Goal: Task Accomplishment & Management: Manage account settings

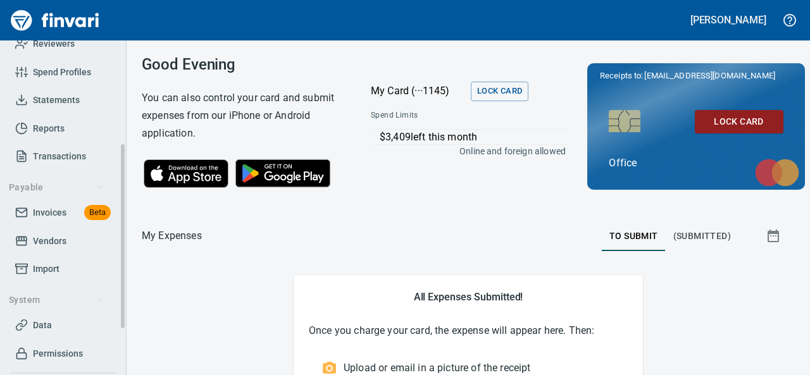
scroll to position [253, 0]
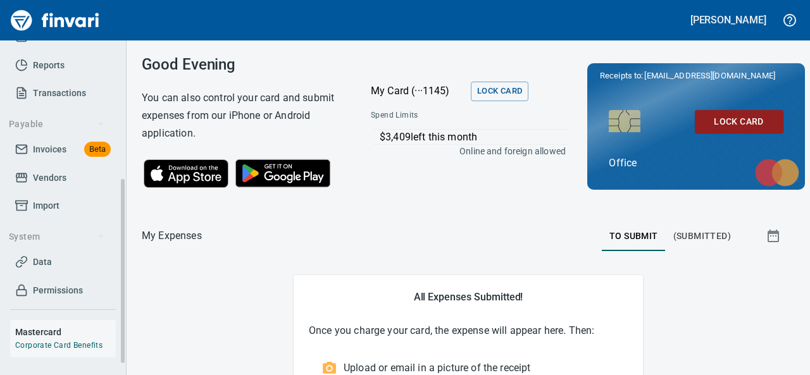
click at [42, 150] on span "Invoices" at bounding box center [50, 150] width 34 height 16
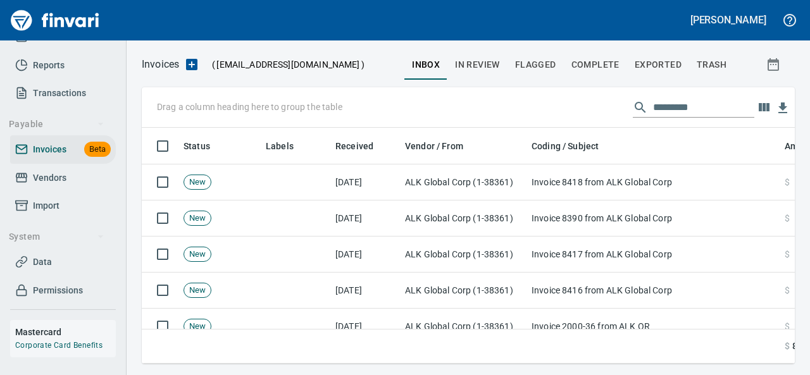
scroll to position [217, 634]
click at [669, 108] on input "text" at bounding box center [703, 108] width 101 height 20
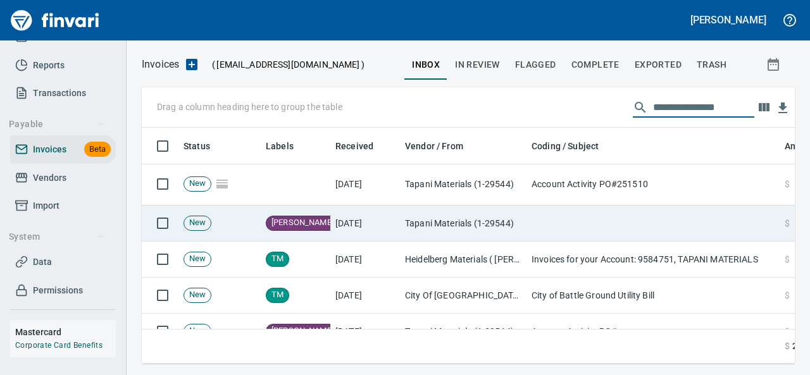
scroll to position [359, 0]
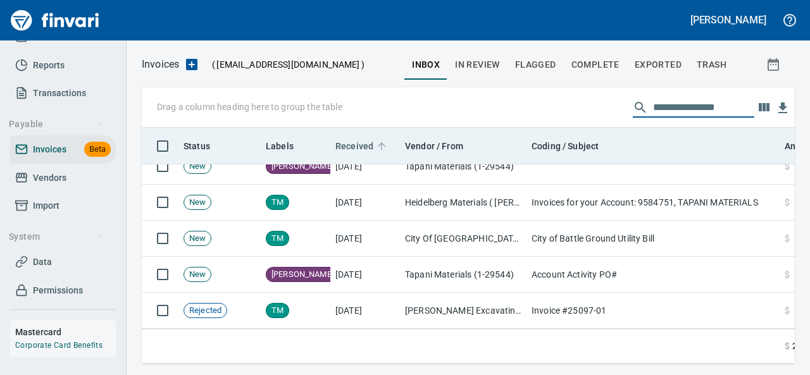
click at [355, 142] on span "Received" at bounding box center [355, 146] width 38 height 15
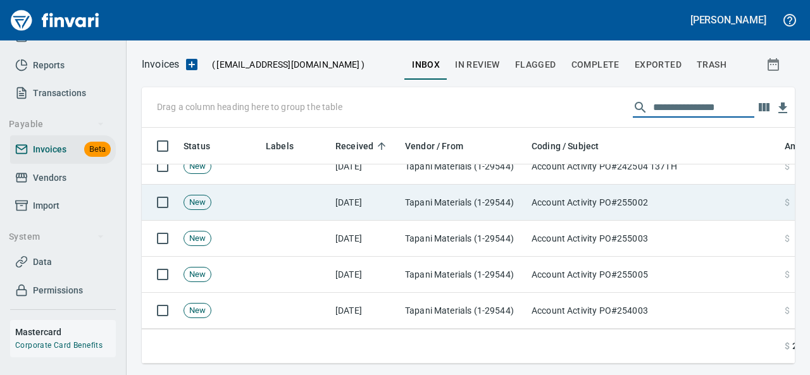
scroll to position [0, 0]
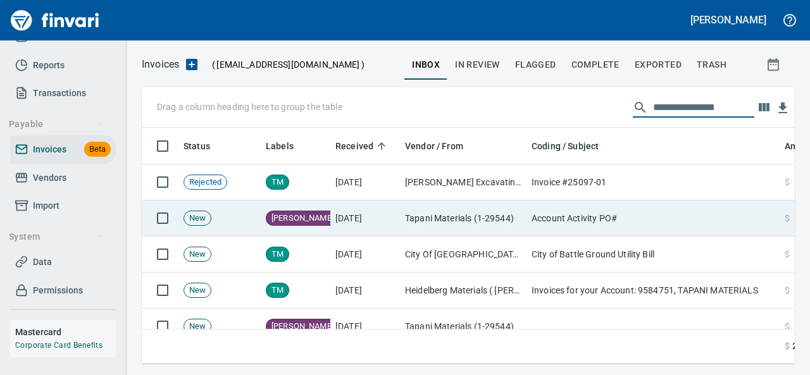
type input "**********"
click at [428, 216] on td "Tapani Materials (1-29544)" at bounding box center [463, 219] width 127 height 36
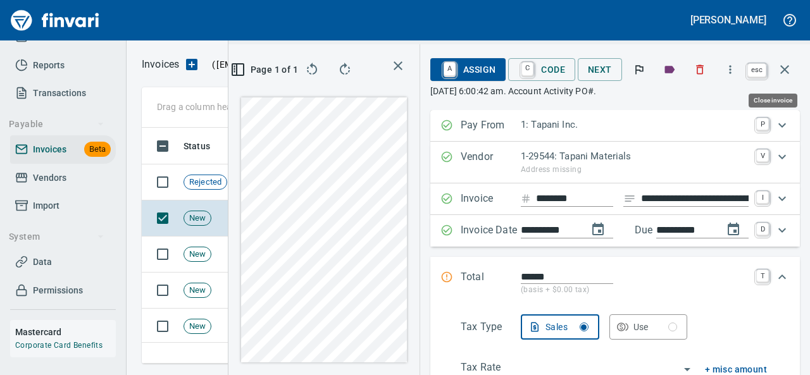
click at [794, 67] on button "button" at bounding box center [785, 69] width 30 height 30
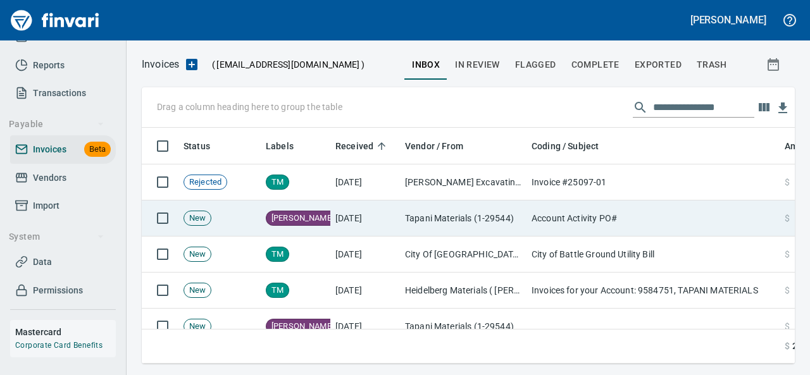
scroll to position [217, 626]
click at [555, 218] on td "Account Activity PO#" at bounding box center [653, 219] width 253 height 36
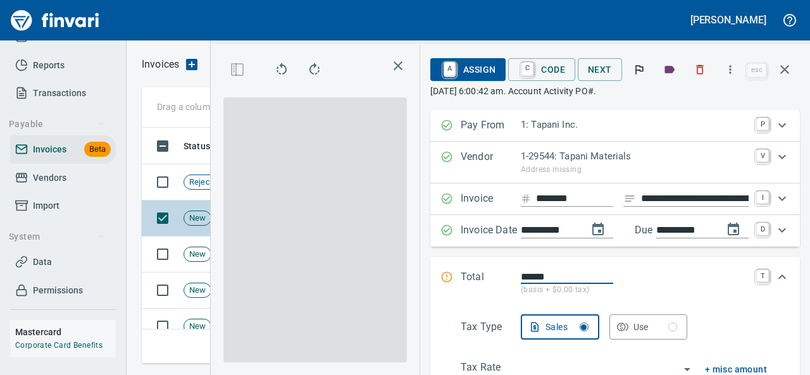
scroll to position [217, 317]
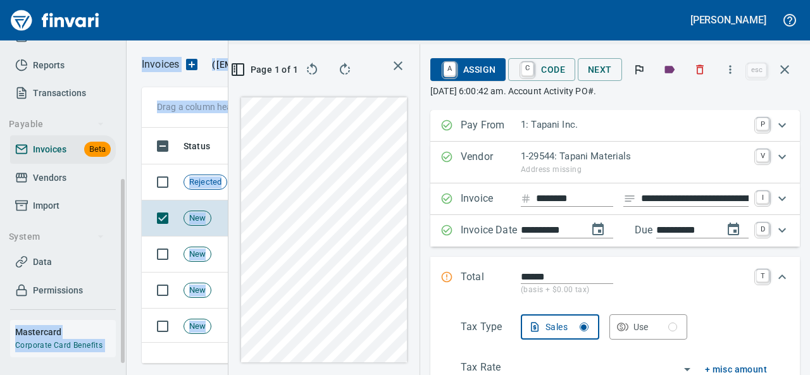
drag, startPoint x: 217, startPoint y: 198, endPoint x: 100, endPoint y: 167, distance: 120.7
click at [91, 172] on div "**********" at bounding box center [405, 187] width 810 height 375
click at [234, 66] on rect "button" at bounding box center [234, 67] width 1 height 2
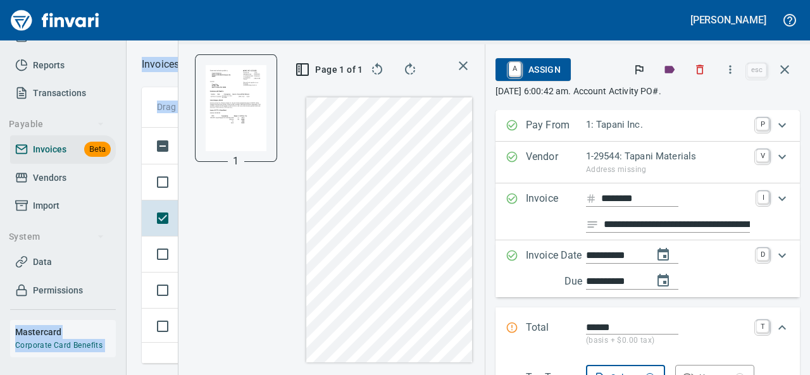
click at [462, 65] on icon "button" at bounding box center [463, 65] width 15 height 15
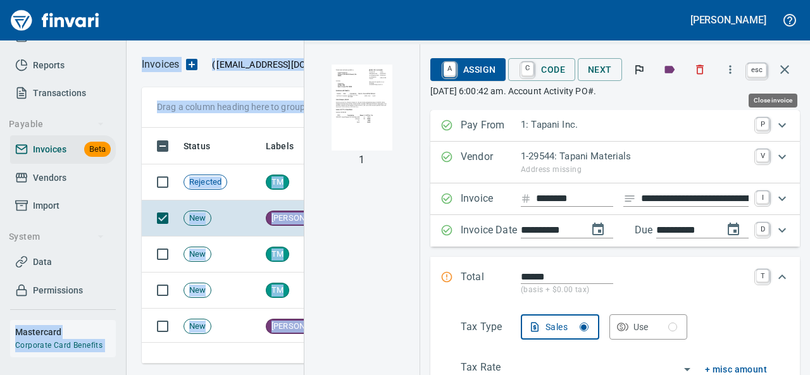
click at [783, 66] on icon "button" at bounding box center [785, 69] width 9 height 9
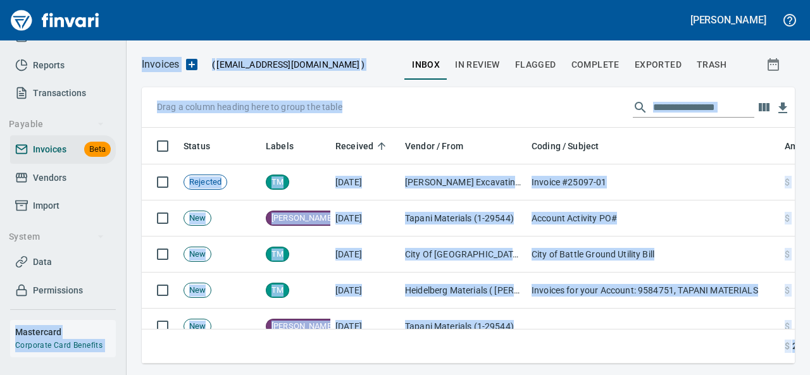
scroll to position [217, 634]
click at [481, 65] on span "In Review" at bounding box center [477, 65] width 45 height 16
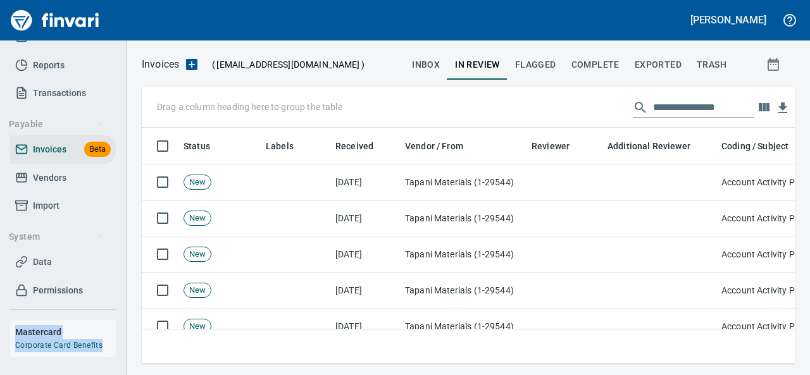
scroll to position [217, 634]
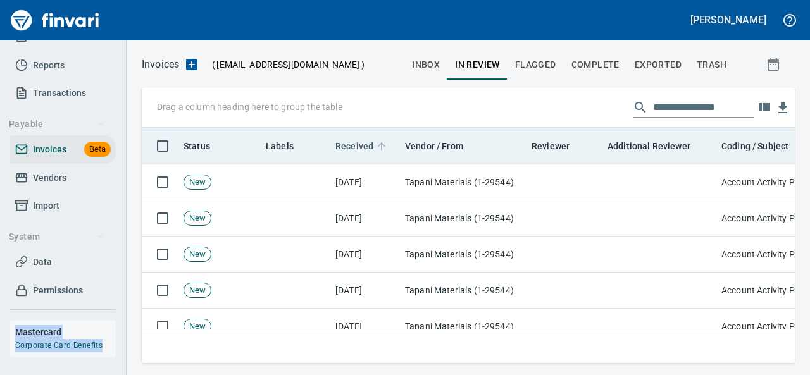
click at [349, 142] on span "Received" at bounding box center [355, 146] width 38 height 15
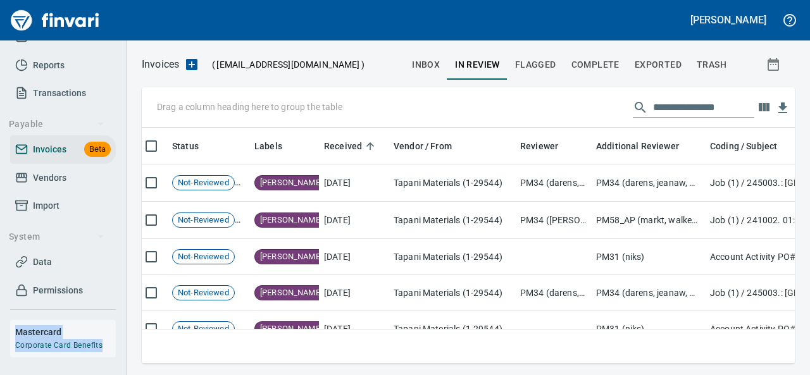
scroll to position [0, 0]
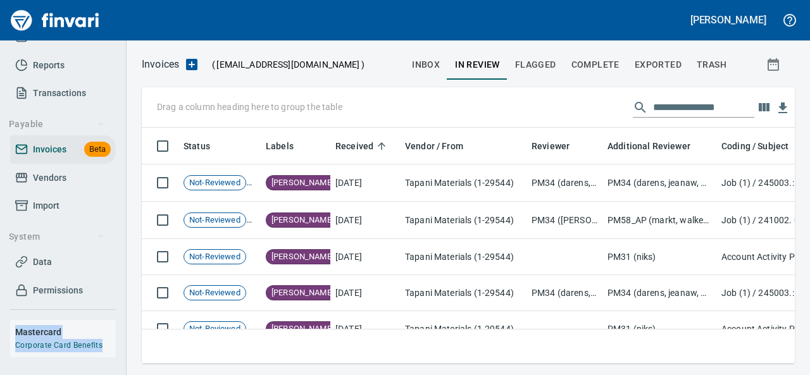
click at [536, 66] on span "Flagged" at bounding box center [535, 65] width 41 height 16
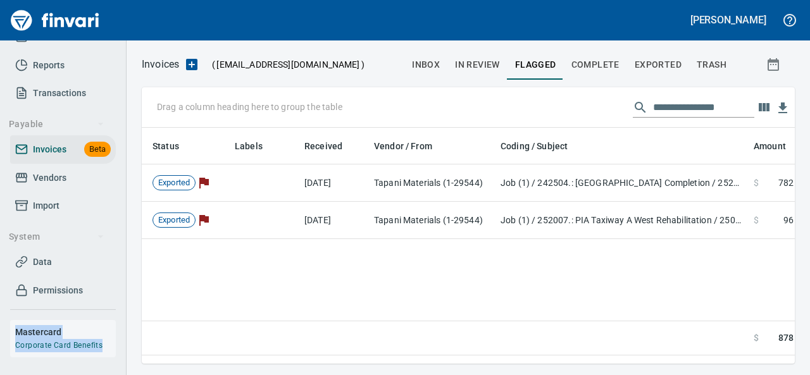
scroll to position [0, 49]
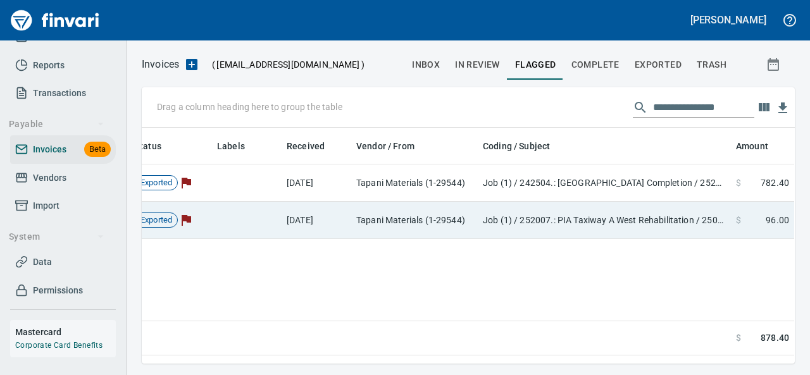
click at [595, 220] on td "Job (1) / 252007.: PIA Taxiway A West Rehabilitation / 250102. .: Unclassified …" at bounding box center [604, 220] width 253 height 37
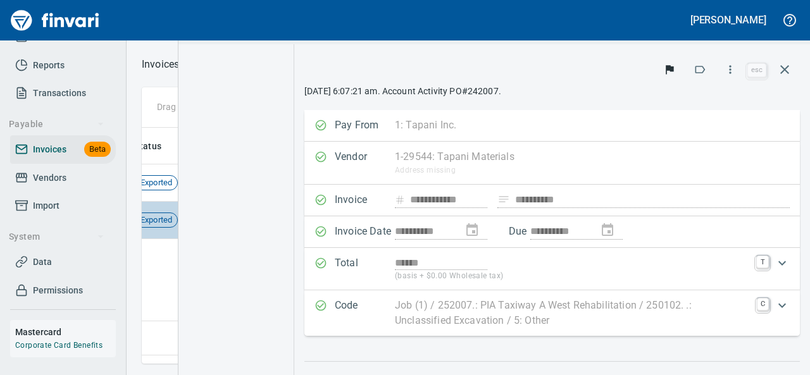
scroll to position [217, 327]
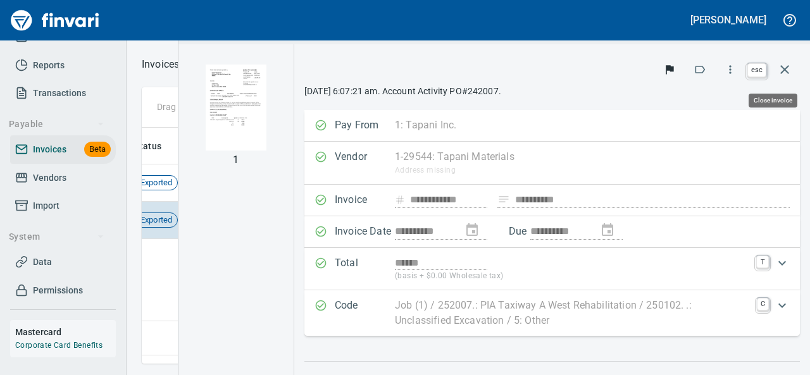
click at [790, 66] on icon "button" at bounding box center [785, 69] width 15 height 15
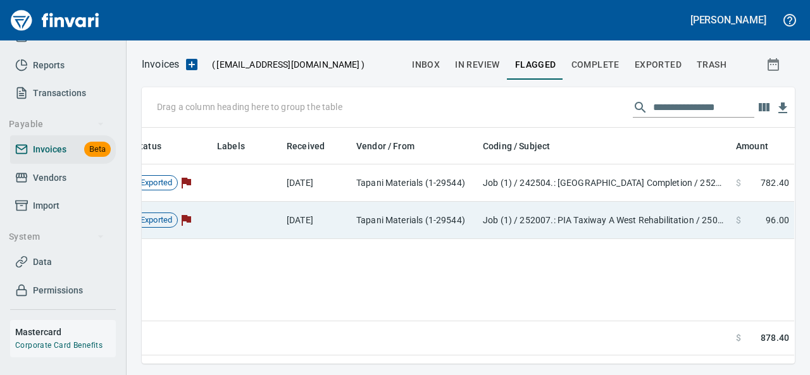
scroll to position [217, 643]
click at [332, 225] on td "[DATE]" at bounding box center [317, 220] width 70 height 37
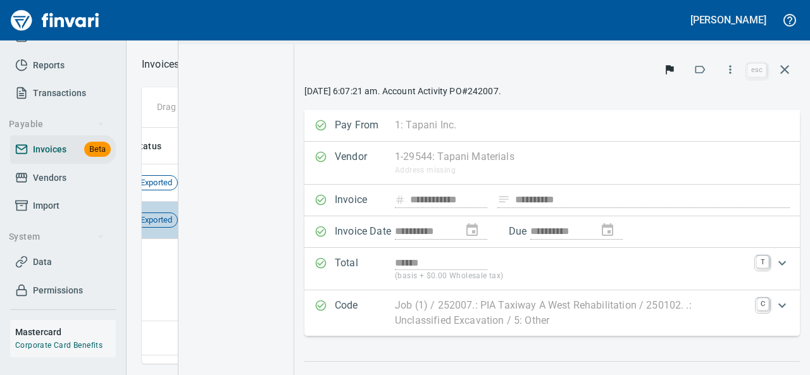
scroll to position [217, 327]
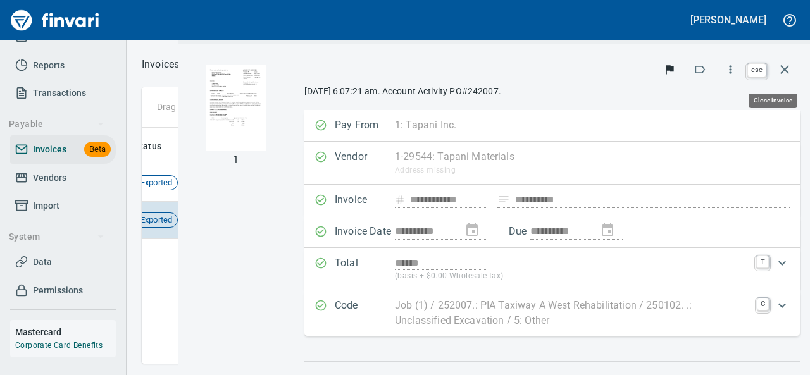
click at [788, 72] on icon "button" at bounding box center [785, 69] width 9 height 9
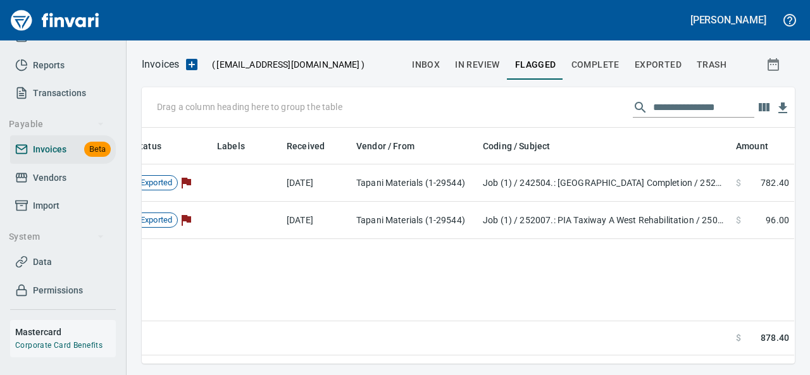
scroll to position [217, 643]
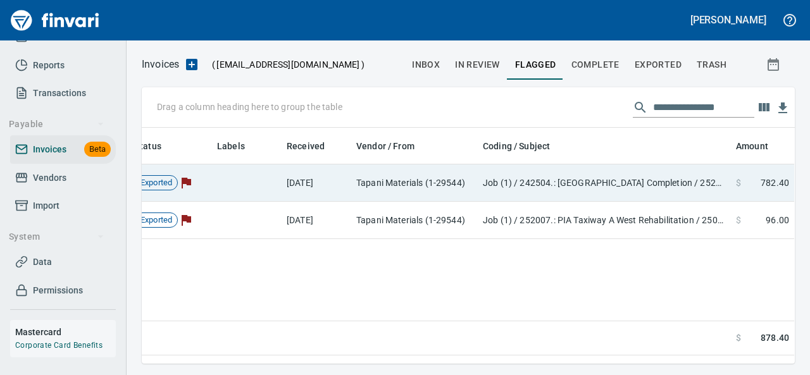
click at [572, 183] on td "Job (1) / 242504.: [GEOGRAPHIC_DATA] Completion / 252002. .: Road Subgrade Prep…" at bounding box center [604, 183] width 253 height 37
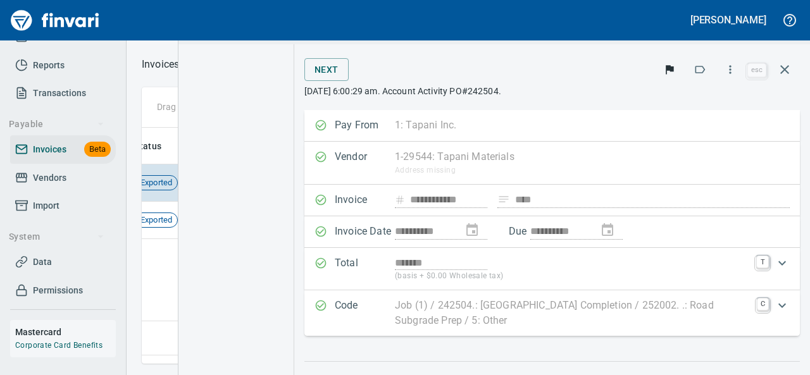
scroll to position [217, 327]
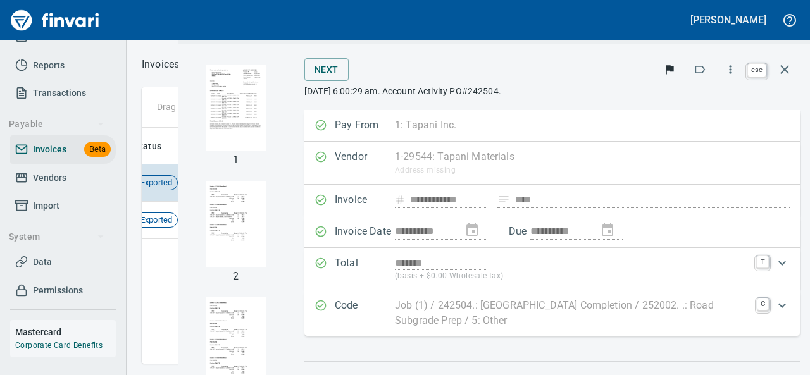
click at [789, 70] on icon "button" at bounding box center [785, 69] width 15 height 15
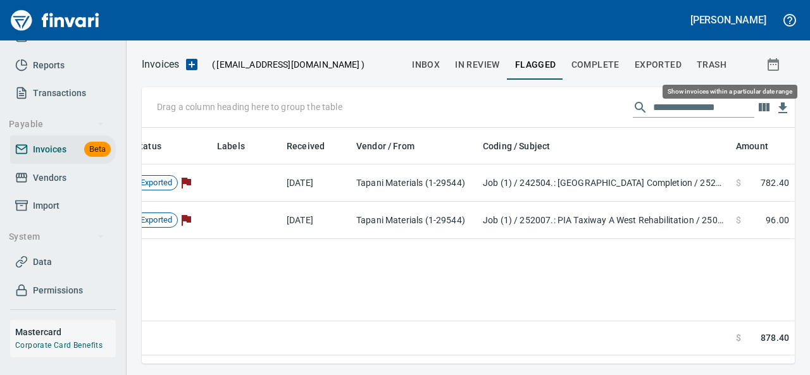
scroll to position [217, 643]
click at [608, 63] on span "Complete" at bounding box center [596, 65] width 48 height 16
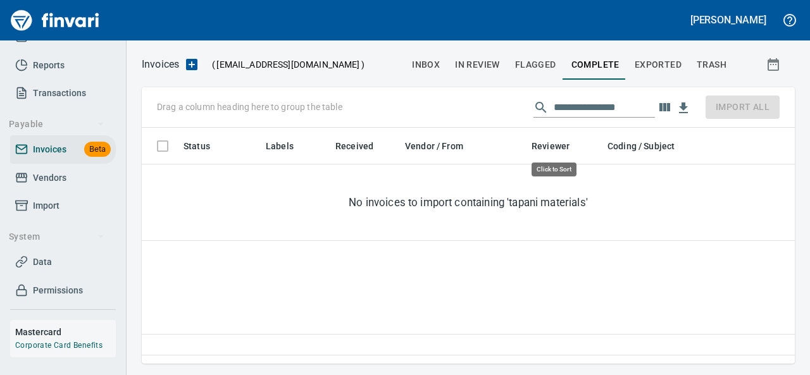
scroll to position [217, 643]
click at [740, 18] on h5 "[PERSON_NAME]" at bounding box center [729, 19] width 76 height 13
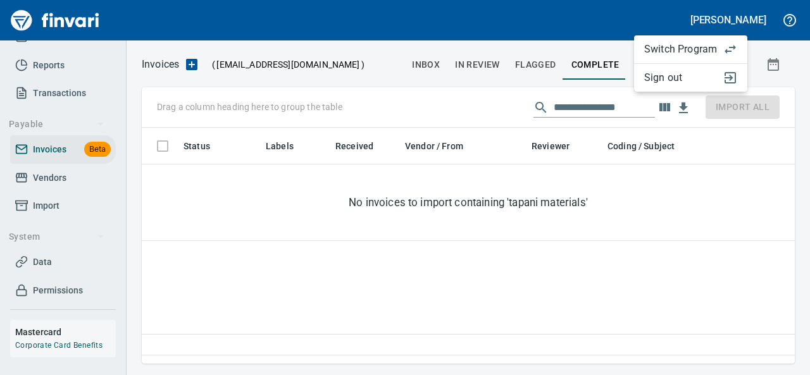
click at [655, 79] on span "Sign out" at bounding box center [681, 77] width 73 height 15
